Goal: Task Accomplishment & Management: Use online tool/utility

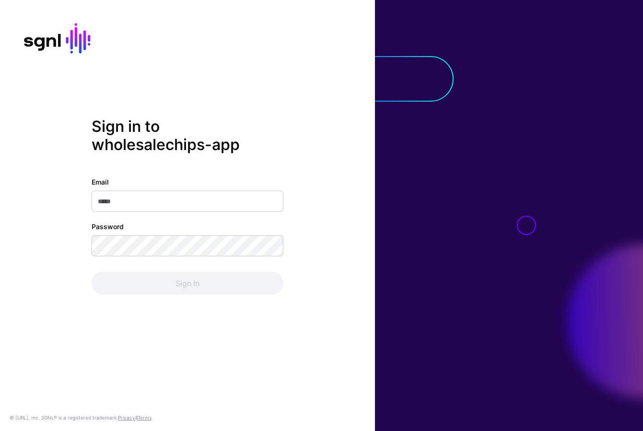
click at [255, 198] on input "Email" at bounding box center [188, 201] width 192 height 21
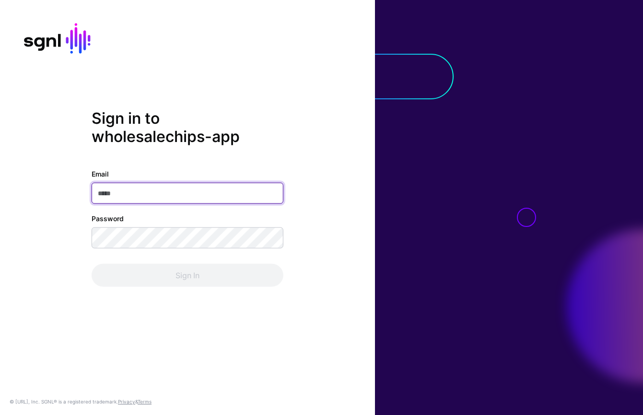
click at [180, 192] on input "Email" at bounding box center [188, 193] width 192 height 21
paste input "**********"
type input "**********"
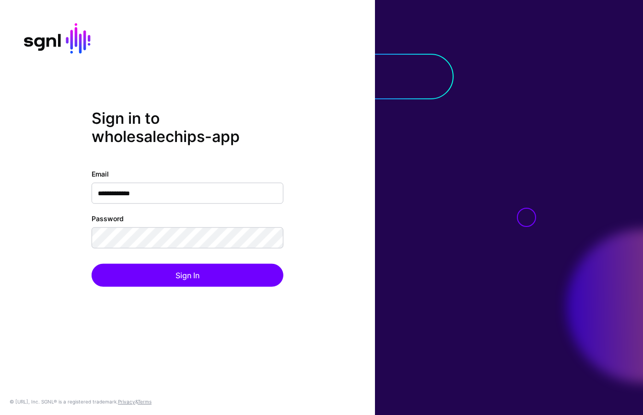
click at [346, 274] on div "**********" at bounding box center [187, 207] width 375 height 197
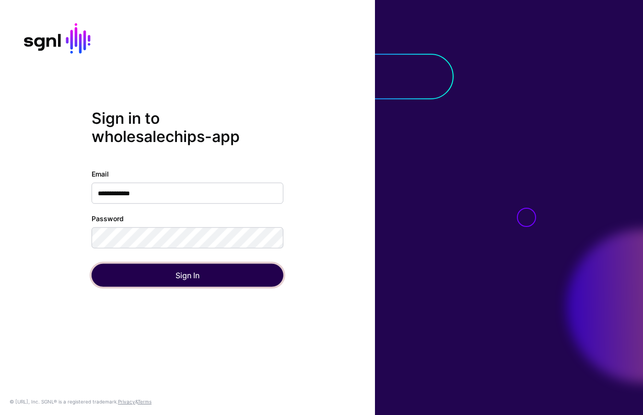
click at [224, 278] on button "Sign In" at bounding box center [188, 275] width 192 height 23
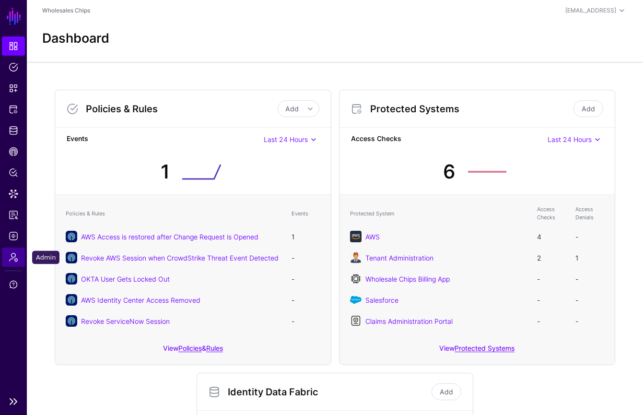
click at [15, 261] on span "Admin" at bounding box center [14, 257] width 10 height 10
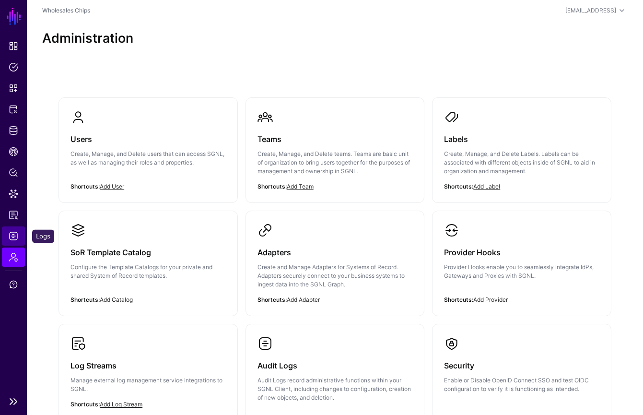
click at [20, 234] on link "Logs" at bounding box center [13, 235] width 23 height 19
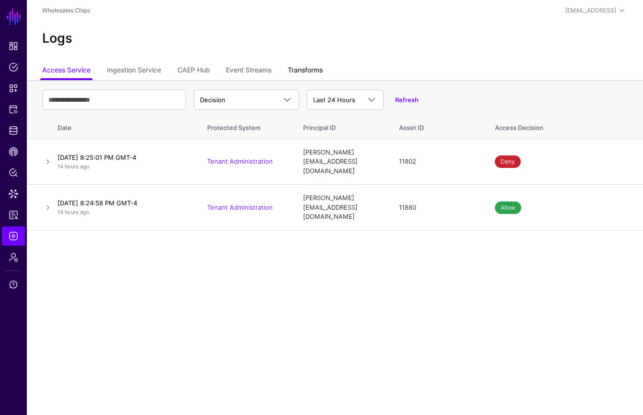
click at [304, 71] on link "Transforms" at bounding box center [305, 71] width 35 height 18
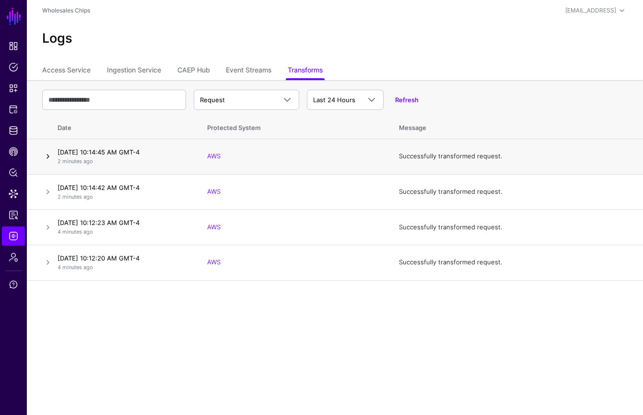
click at [46, 158] on link at bounding box center [48, 157] width 12 height 12
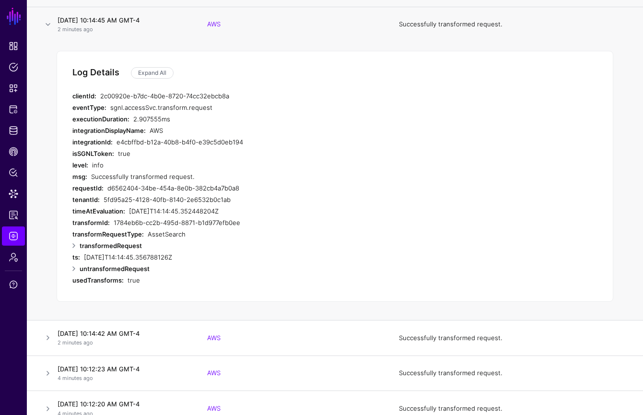
scroll to position [138, 0]
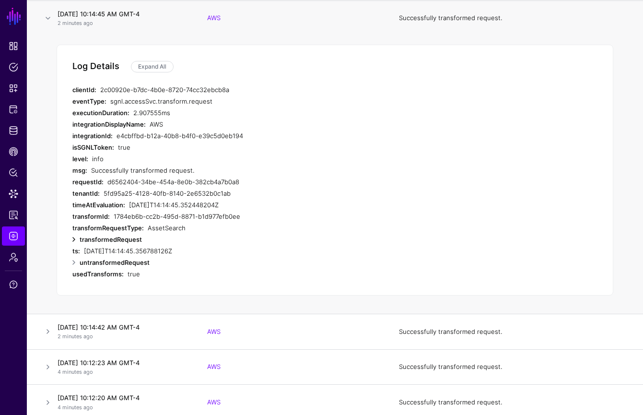
click at [76, 239] on link at bounding box center [74, 240] width 12 height 12
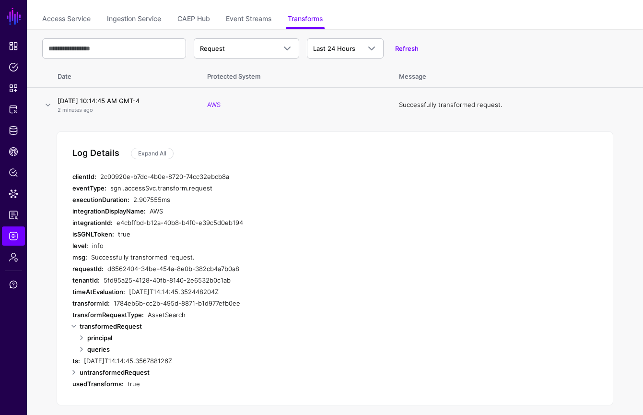
scroll to position [0, 0]
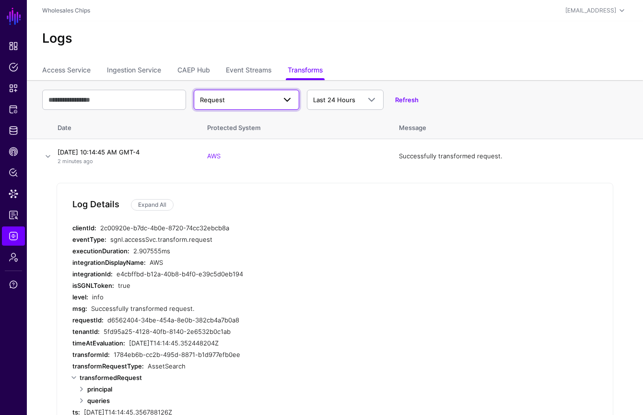
click at [282, 107] on link "Request" at bounding box center [247, 100] width 106 height 20
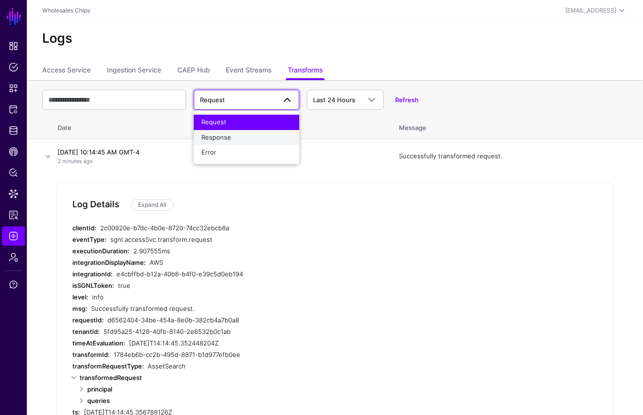
click at [268, 133] on div "Response" at bounding box center [246, 138] width 90 height 10
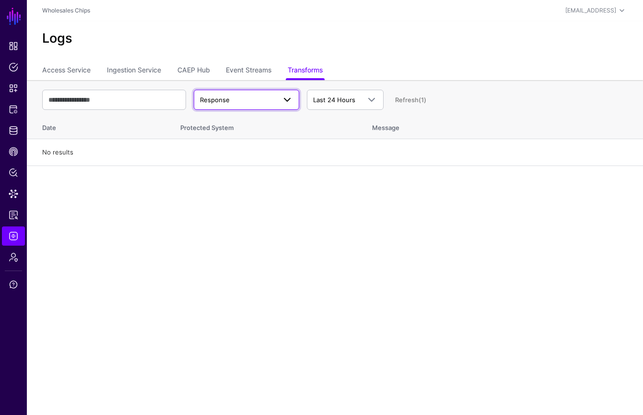
click at [289, 95] on span at bounding box center [288, 100] width 12 height 12
click at [340, 127] on th "Protected System" at bounding box center [267, 126] width 192 height 25
click at [283, 107] on link "Response" at bounding box center [247, 100] width 106 height 20
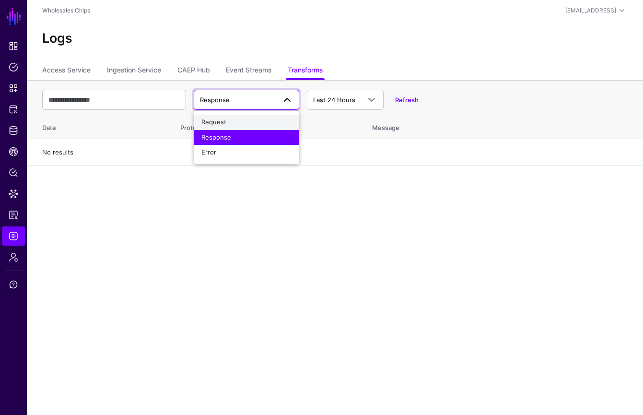
click at [271, 121] on div "Request" at bounding box center [246, 123] width 90 height 10
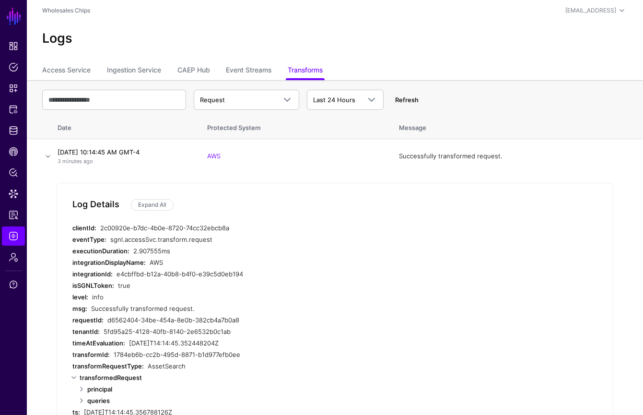
click at [407, 97] on link "Refresh" at bounding box center [407, 100] width 24 height 8
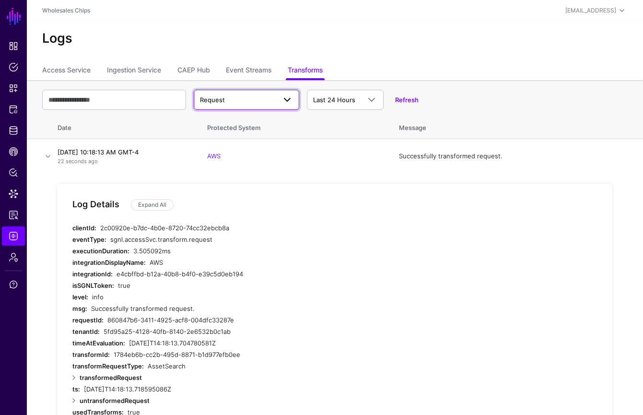
click at [268, 105] on span "Request" at bounding box center [246, 100] width 93 height 12
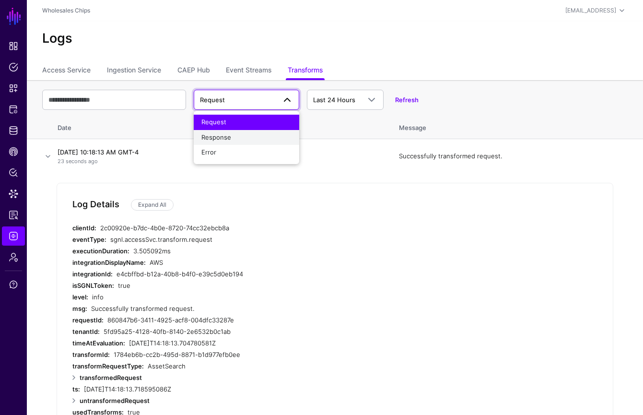
click at [255, 141] on div "Response" at bounding box center [246, 138] width 90 height 10
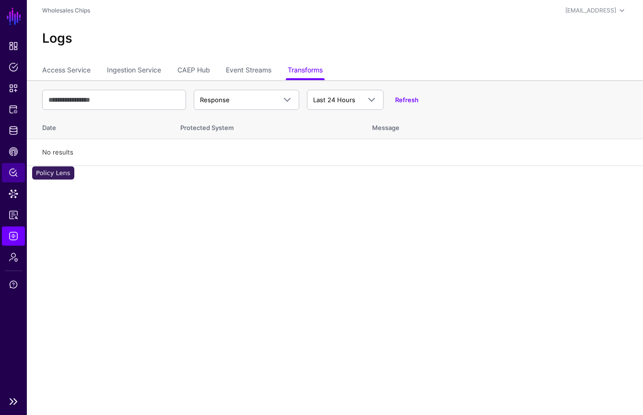
click at [12, 168] on span "Policy Lens" at bounding box center [14, 173] width 10 height 10
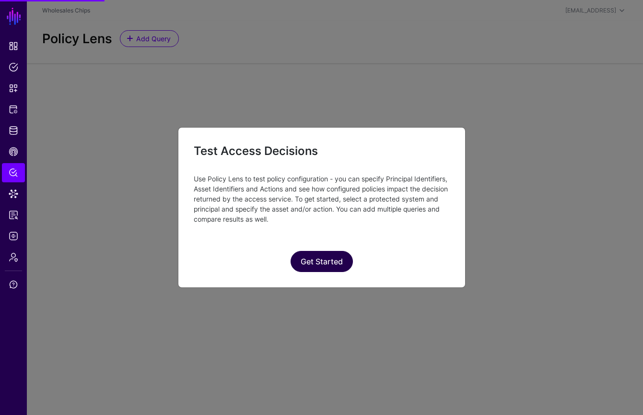
click at [325, 263] on button "Get Started" at bounding box center [322, 261] width 62 height 21
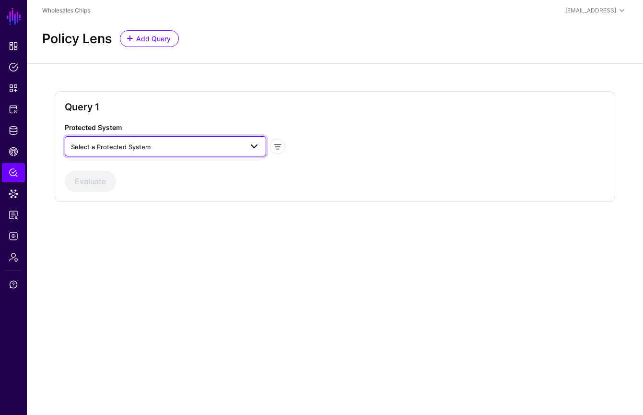
click at [241, 147] on span "Select a Protected System" at bounding box center [157, 146] width 172 height 11
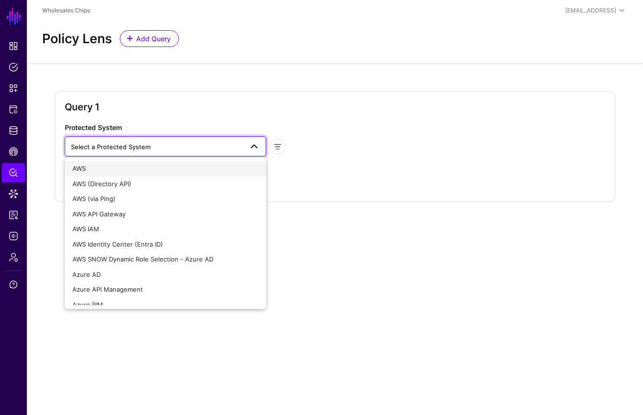
click at [230, 173] on div "AWS" at bounding box center [165, 169] width 186 height 10
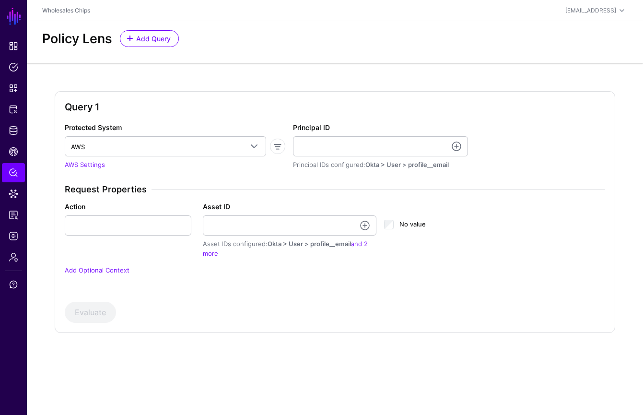
click at [378, 156] on app-form-input "Principal ID Principal IDs configured: Okta > User > profile__email" at bounding box center [380, 146] width 175 height 47
click at [358, 142] on input "Principal ID" at bounding box center [380, 146] width 175 height 20
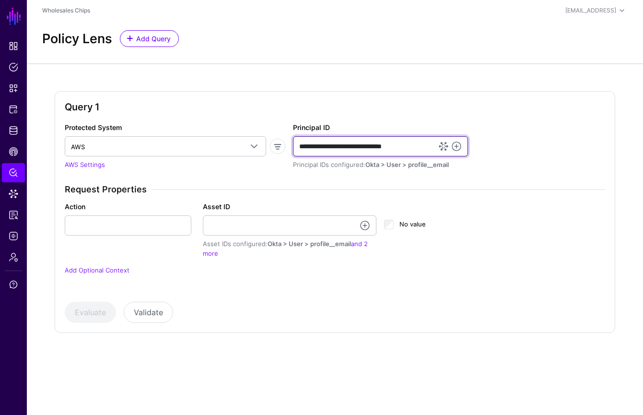
type input "**********"
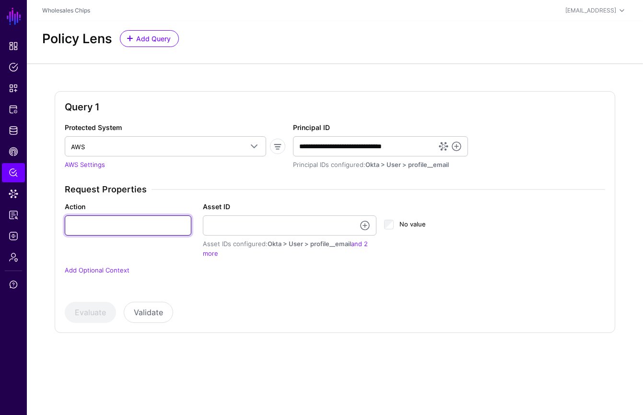
click at [161, 230] on input "Action" at bounding box center [128, 225] width 127 height 20
type input "**********"
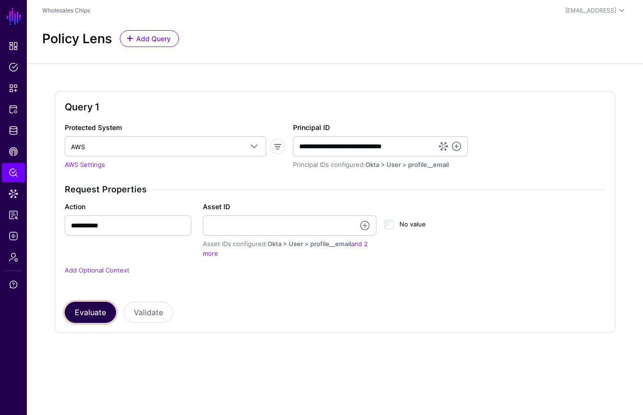
click at [105, 316] on button "Evaluate" at bounding box center [90, 312] width 51 height 21
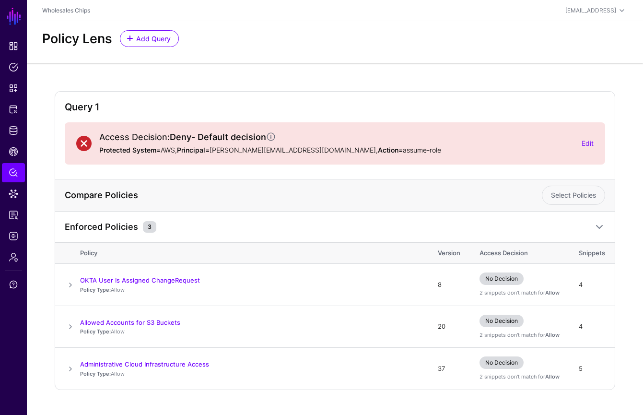
scroll to position [18, 0]
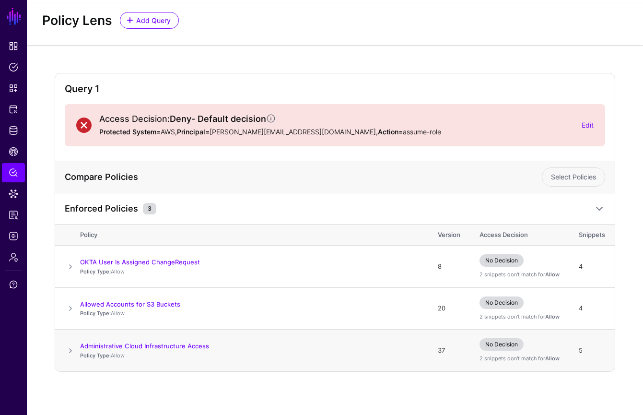
click at [73, 351] on span at bounding box center [71, 351] width 12 height 12
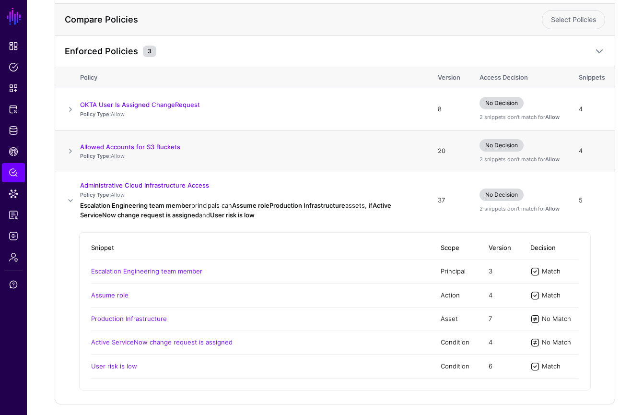
scroll to position [209, 0]
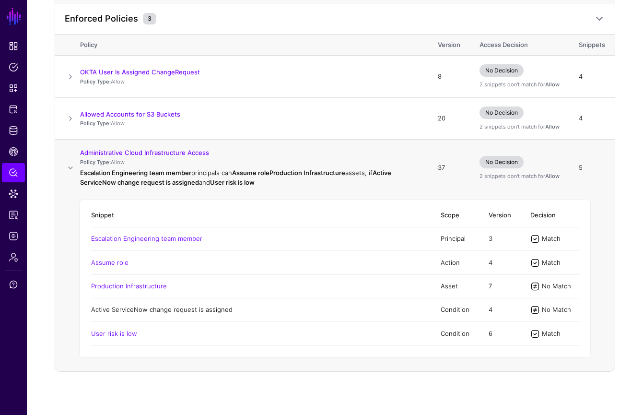
click at [219, 309] on link "Active ServiceNow change request is assigned" at bounding box center [161, 310] width 141 height 8
click at [14, 197] on span "Data Lens" at bounding box center [14, 194] width 10 height 10
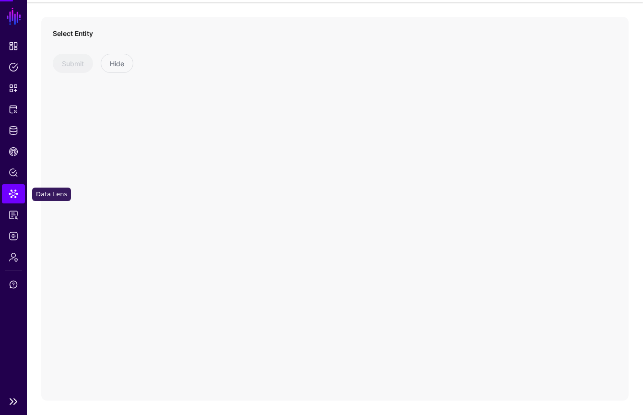
scroll to position [59, 0]
click at [13, 260] on span "Admin" at bounding box center [14, 257] width 10 height 10
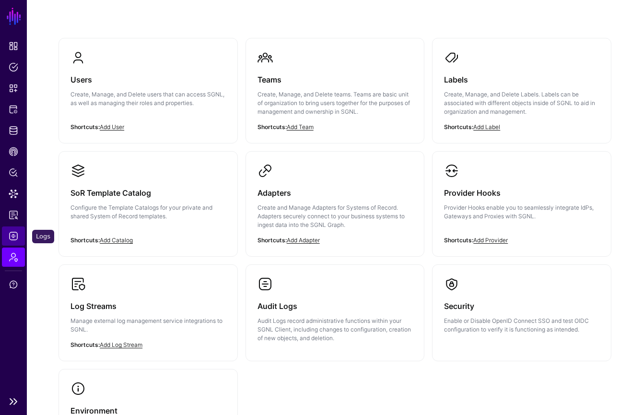
click at [15, 242] on link "Logs" at bounding box center [13, 235] width 23 height 19
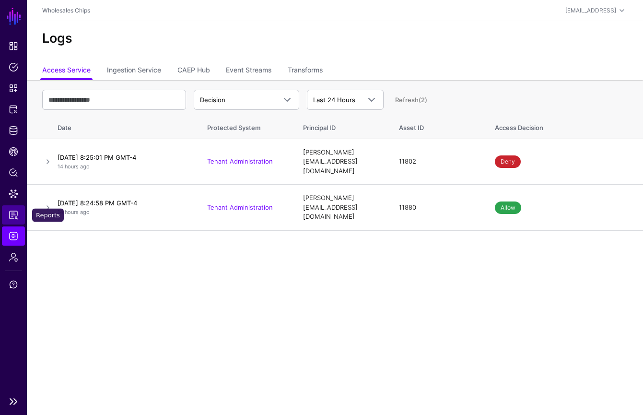
click at [13, 212] on span "Reports" at bounding box center [14, 215] width 10 height 10
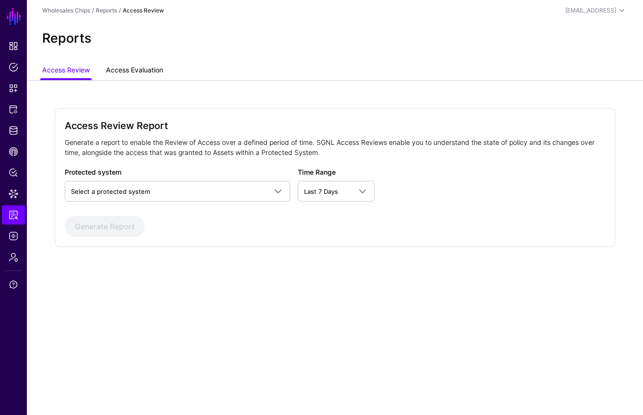
click at [151, 64] on link "Access Evaluation" at bounding box center [134, 71] width 57 height 18
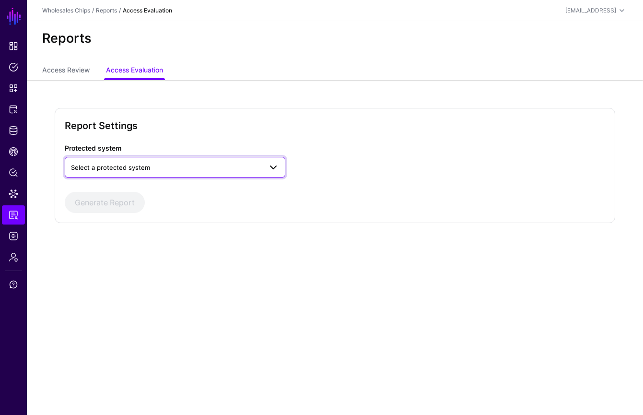
click at [204, 167] on span "Select a protected system" at bounding box center [166, 167] width 191 height 11
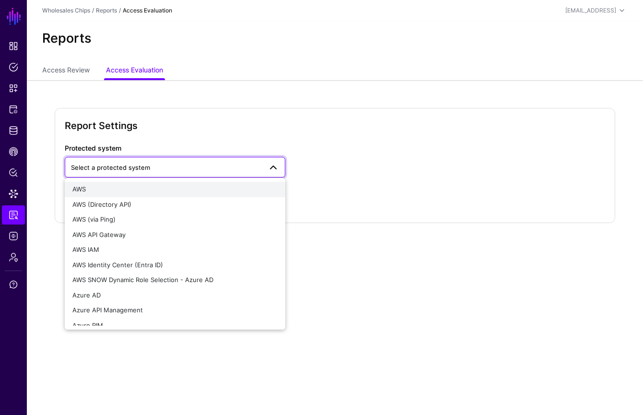
click at [174, 193] on div "AWS" at bounding box center [174, 190] width 205 height 10
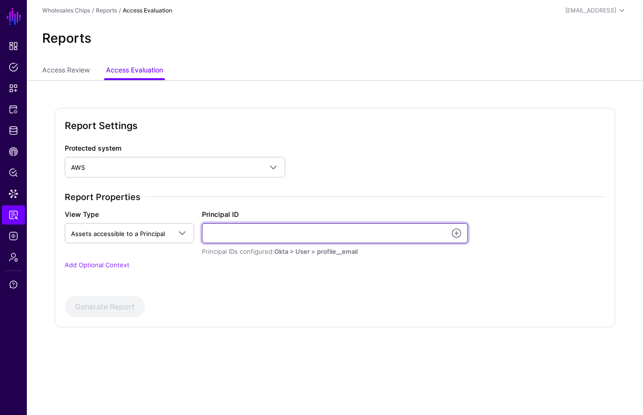
click at [254, 238] on input "Principal ID" at bounding box center [335, 233] width 266 height 20
type input "**********"
click at [65, 296] on button "Generate Report" at bounding box center [105, 306] width 80 height 21
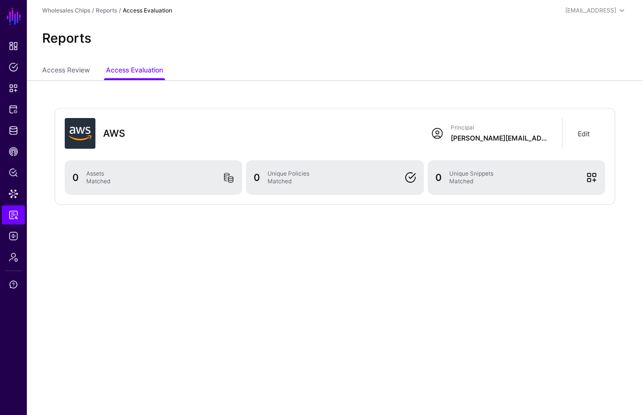
click at [584, 134] on link "Edit" at bounding box center [584, 134] width 12 height 8
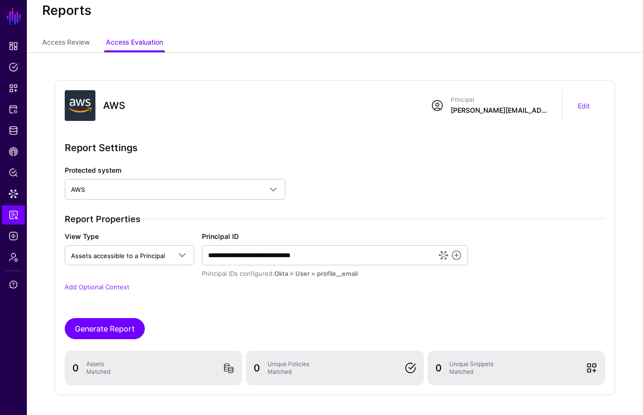
scroll to position [65, 0]
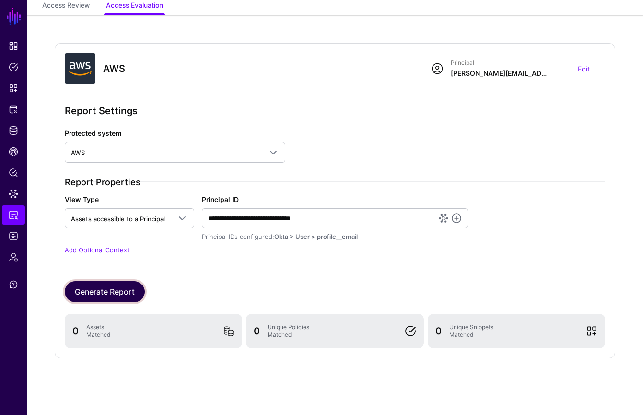
click at [122, 296] on button "Generate Report" at bounding box center [105, 291] width 80 height 21
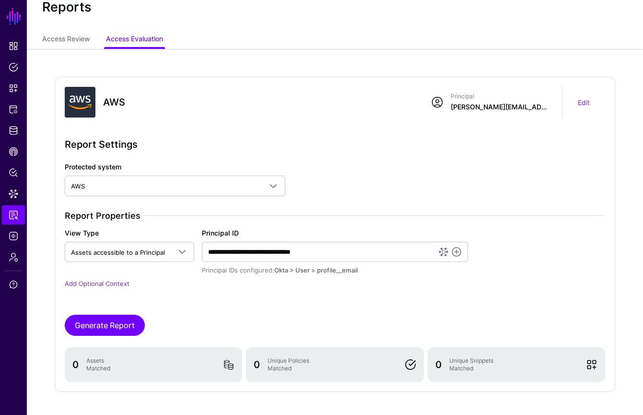
scroll to position [0, 0]
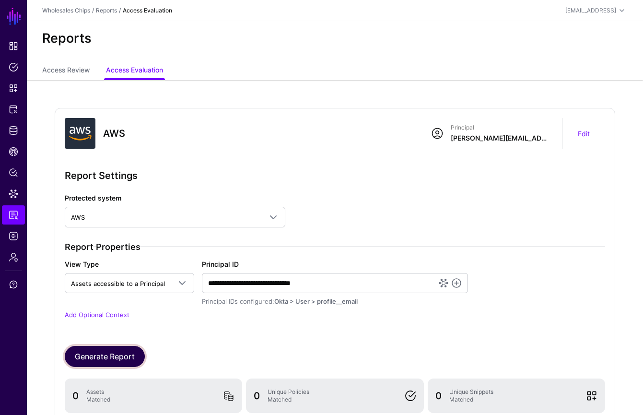
click at [121, 354] on button "Generate Report" at bounding box center [105, 356] width 80 height 21
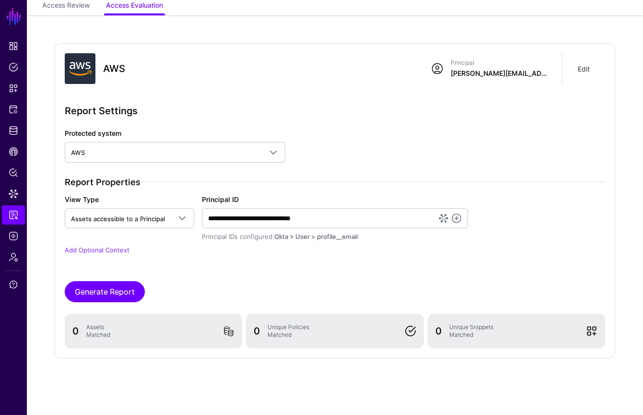
click at [579, 69] on link "Edit" at bounding box center [584, 69] width 12 height 8
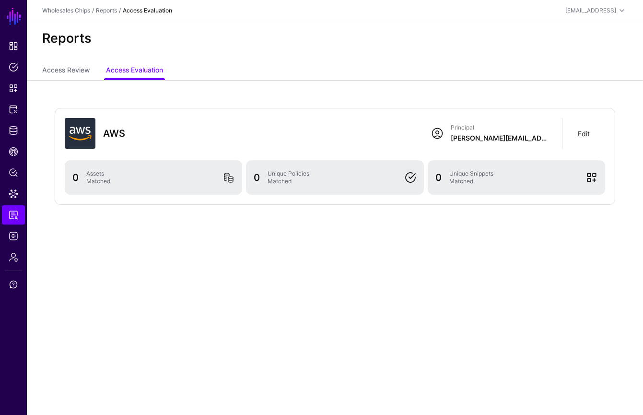
scroll to position [0, 0]
click at [582, 133] on link "Edit" at bounding box center [584, 134] width 12 height 8
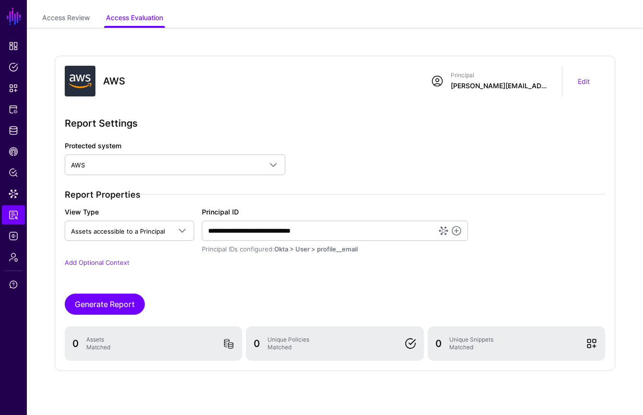
scroll to position [65, 0]
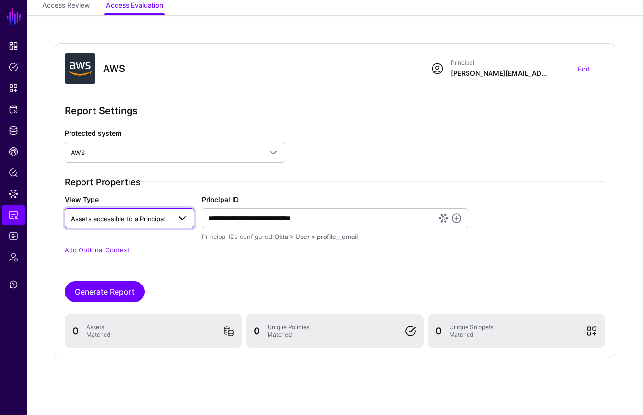
click at [186, 220] on span at bounding box center [183, 218] width 12 height 12
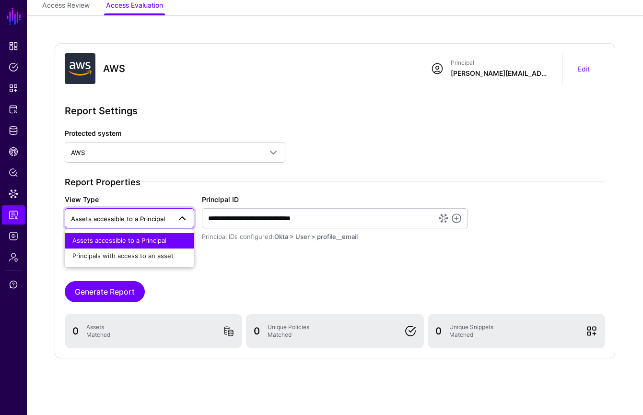
click at [186, 220] on span at bounding box center [183, 218] width 12 height 12
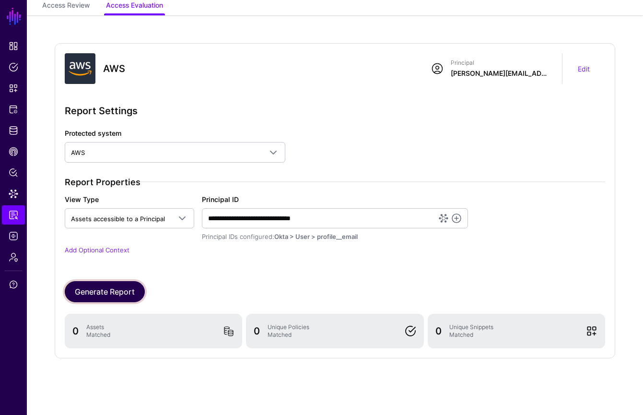
click at [128, 293] on button "Generate Report" at bounding box center [105, 291] width 80 height 21
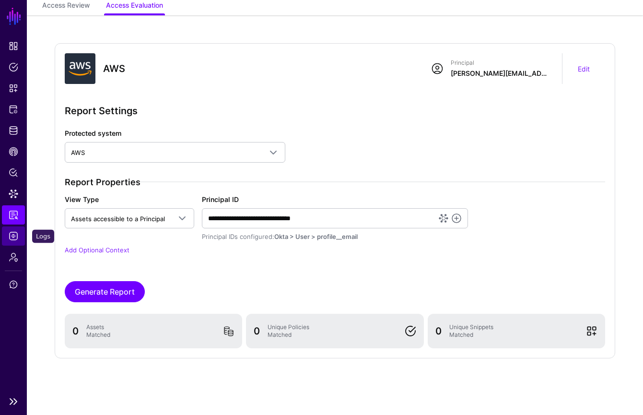
click at [17, 236] on span "Logs" at bounding box center [14, 236] width 10 height 10
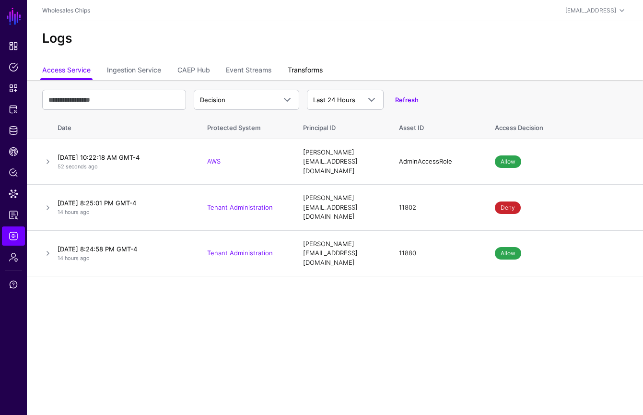
click at [311, 71] on link "Transforms" at bounding box center [305, 71] width 35 height 18
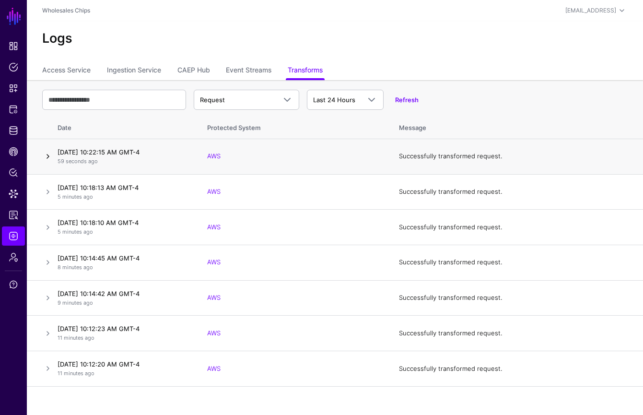
click at [49, 156] on link at bounding box center [48, 157] width 12 height 12
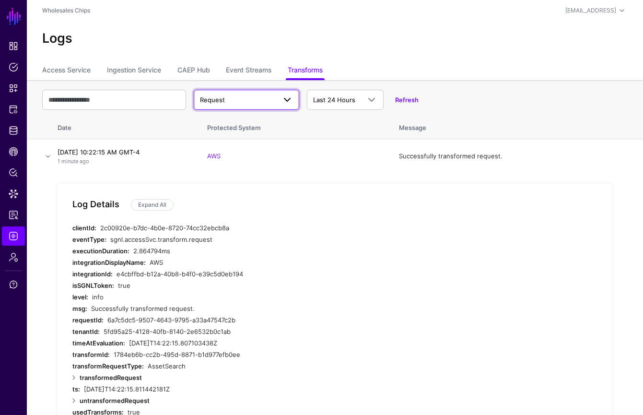
click at [276, 103] on span at bounding box center [284, 100] width 17 height 12
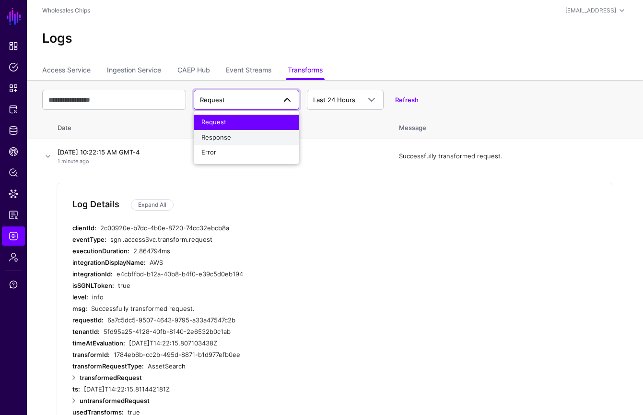
click at [265, 140] on div "Response" at bounding box center [246, 138] width 90 height 10
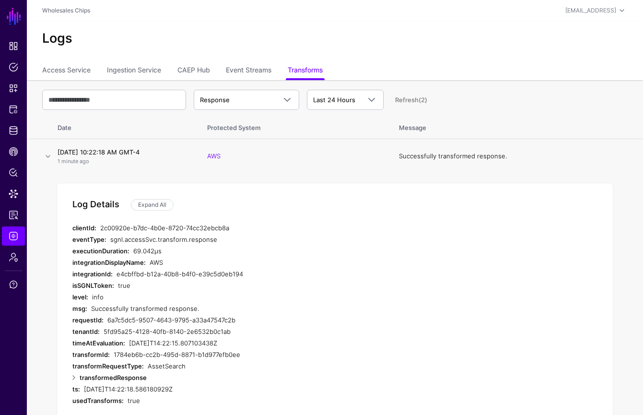
scroll to position [25, 0]
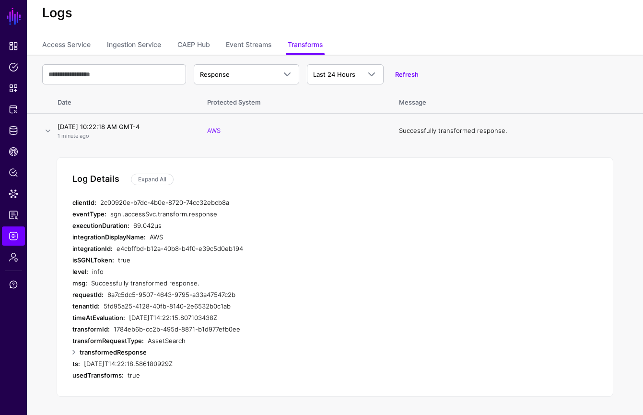
click at [107, 352] on strong "transformedResponse" at bounding box center [113, 352] width 67 height 8
click at [116, 362] on strong "commands" at bounding box center [103, 364] width 33 height 8
click at [94, 375] on link at bounding box center [89, 375] width 12 height 12
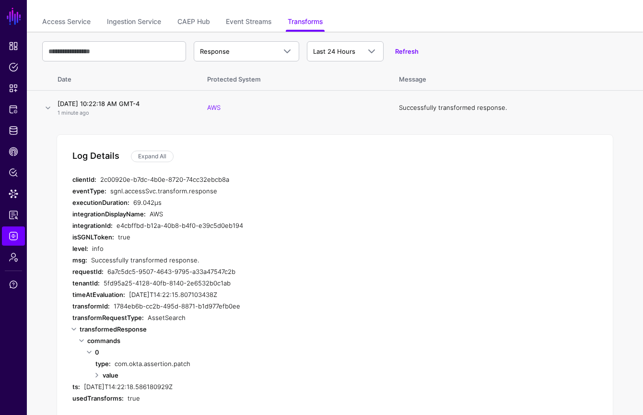
scroll to position [71, 0]
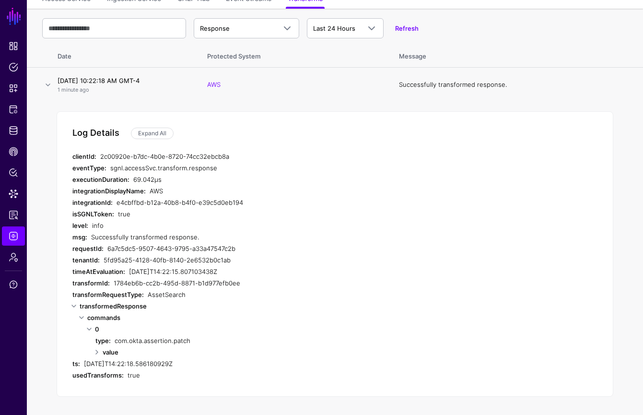
click at [111, 353] on strong "value" at bounding box center [111, 352] width 16 height 8
click at [113, 362] on strong "0" at bounding box center [112, 364] width 4 height 8
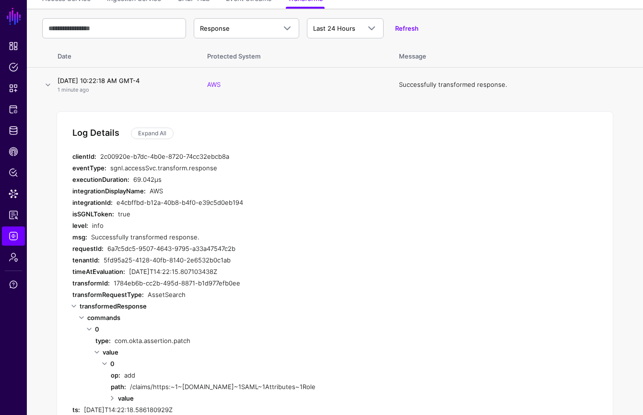
click at [128, 398] on strong "value" at bounding box center [126, 398] width 16 height 8
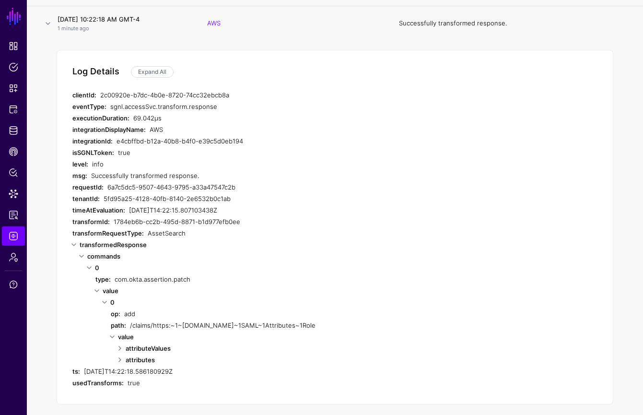
scroll to position [141, 0]
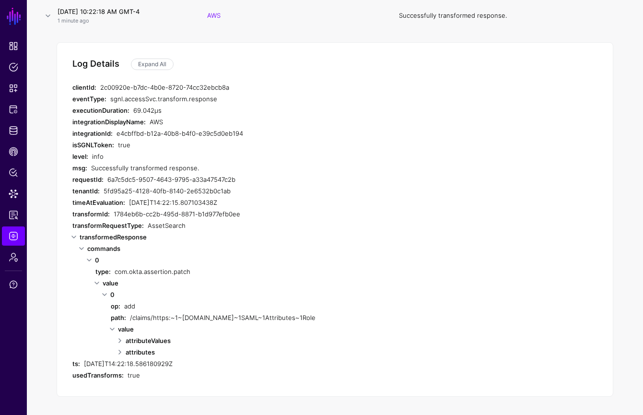
click at [152, 340] on strong "attributeValues" at bounding box center [148, 341] width 45 height 8
click at [144, 365] on strong "attributes" at bounding box center [140, 364] width 29 height 8
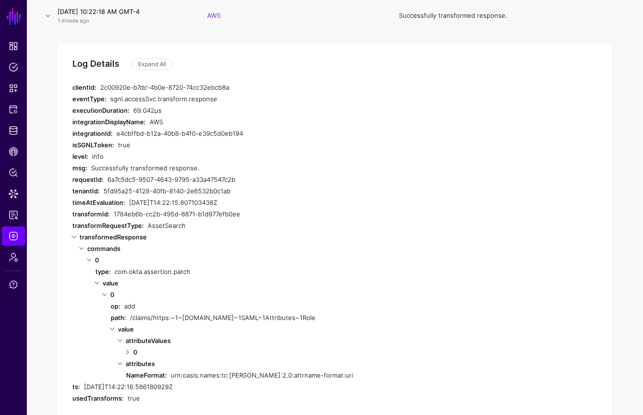
click at [142, 349] on div "0" at bounding box center [319, 352] width 372 height 12
click at [134, 349] on strong "0" at bounding box center [135, 352] width 4 height 8
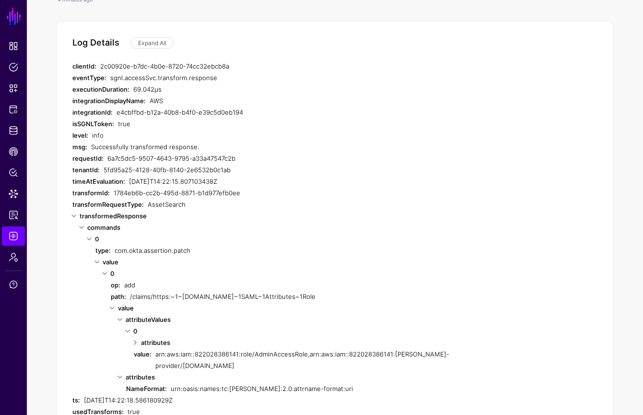
scroll to position [0, 0]
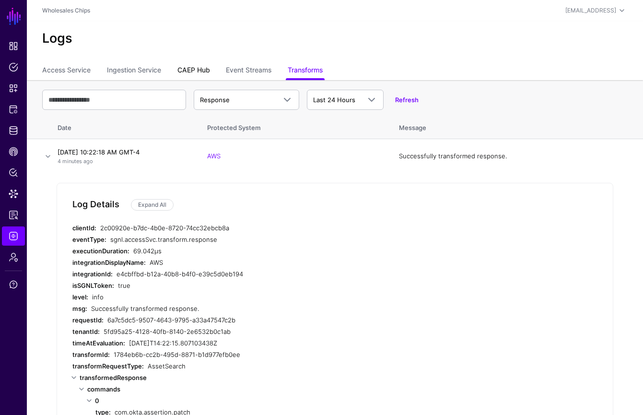
click at [194, 68] on link "CAEP Hub" at bounding box center [193, 71] width 33 height 18
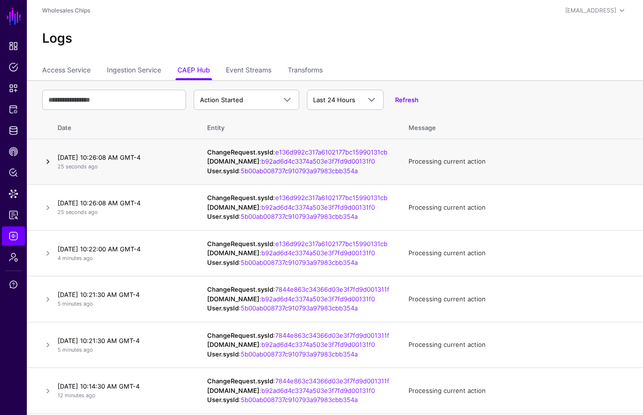
click at [47, 167] on link at bounding box center [48, 162] width 12 height 12
